Goal: Information Seeking & Learning: Learn about a topic

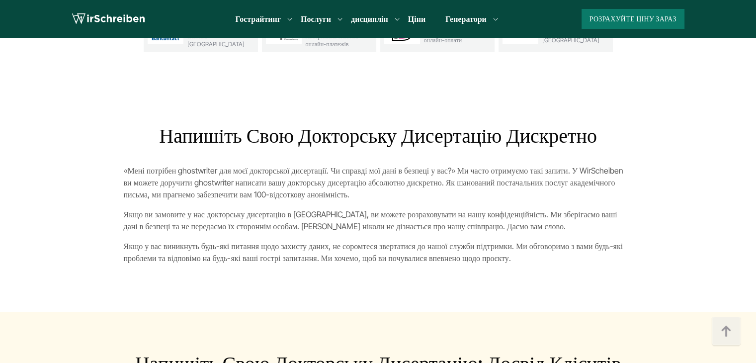
scroll to position [3479, 0]
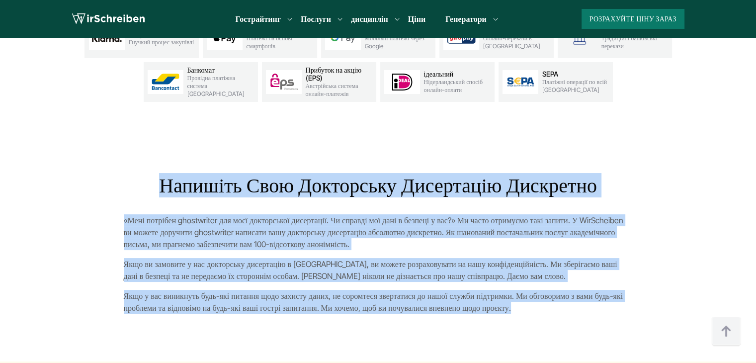
drag, startPoint x: 330, startPoint y: 168, endPoint x: 555, endPoint y: 269, distance: 246.9
click at [555, 269] on section "Напишіть свою докторську дисертацію дискретно «Мені потрібен ghostwriter для мо…" at bounding box center [378, 247] width 756 height 227
copy div "Loremips dolo sitametcon adipiscing elitseddo «Eius temporin utlaboreetd mag al…"
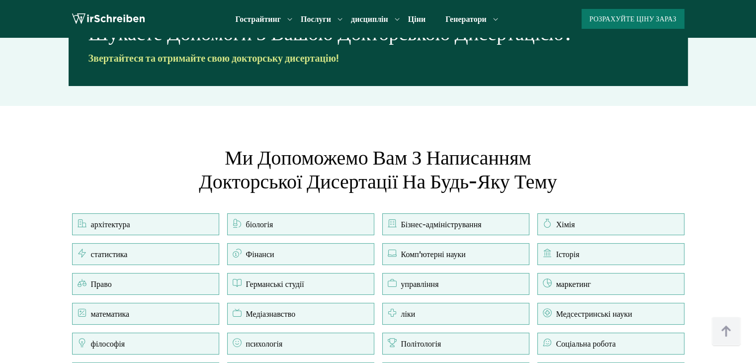
scroll to position [5219, 0]
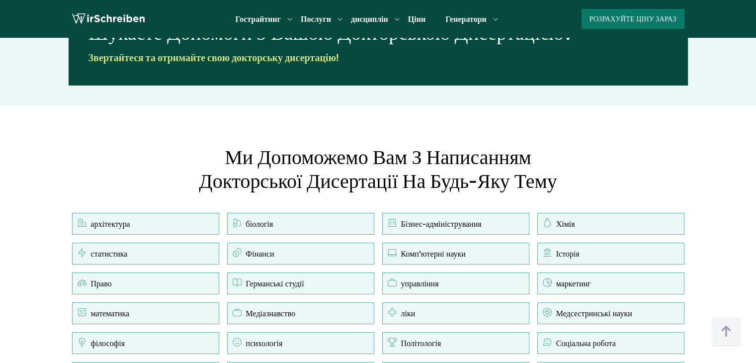
drag, startPoint x: 199, startPoint y: 72, endPoint x: 628, endPoint y: 295, distance: 484.0
click at [628, 295] on div "Ми допоможемо вам з написанням докторської дисертації на будь-яку тему архітект…" at bounding box center [378, 270] width 636 height 251
copy div "Lo ipsumdolor sit a consectetu adipiscinge seddoeiusm te inci-utl etdo magnaali…"
click at [375, 213] on tbody "архітектура біологія Бізнес-адміністрування Право" at bounding box center [378, 304] width 612 height 183
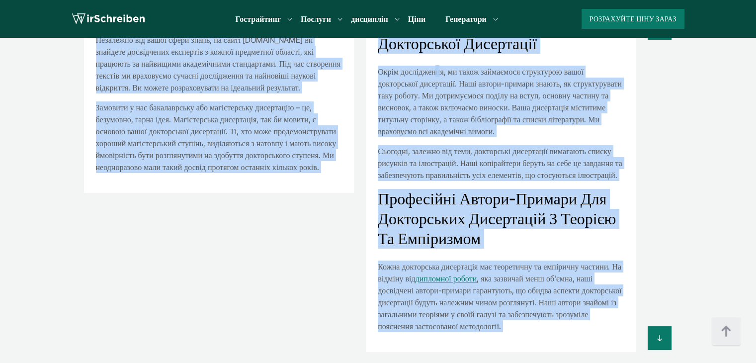
scroll to position [5808, 0]
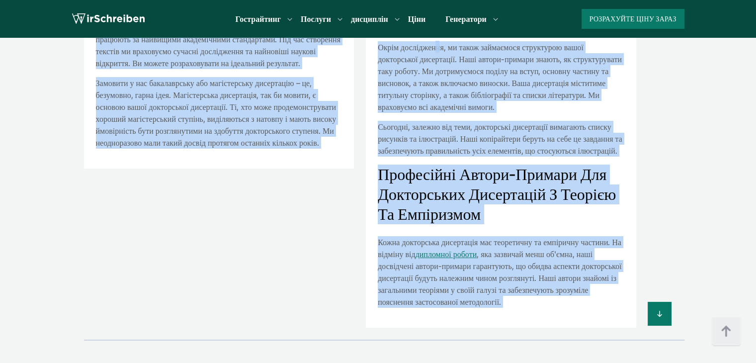
drag, startPoint x: 98, startPoint y: 109, endPoint x: 595, endPoint y: 232, distance: 512.0
click at [595, 232] on div "Докторська дисертація Ghostwriter: Допомога з дисертацією" at bounding box center [378, 159] width 636 height 363
copy div "Loremipsum dolorsitam Consectetur: Adipisci e seddoeiusmo Temporinc utlaboreetd…"
